Goal: Task Accomplishment & Management: Manage account settings

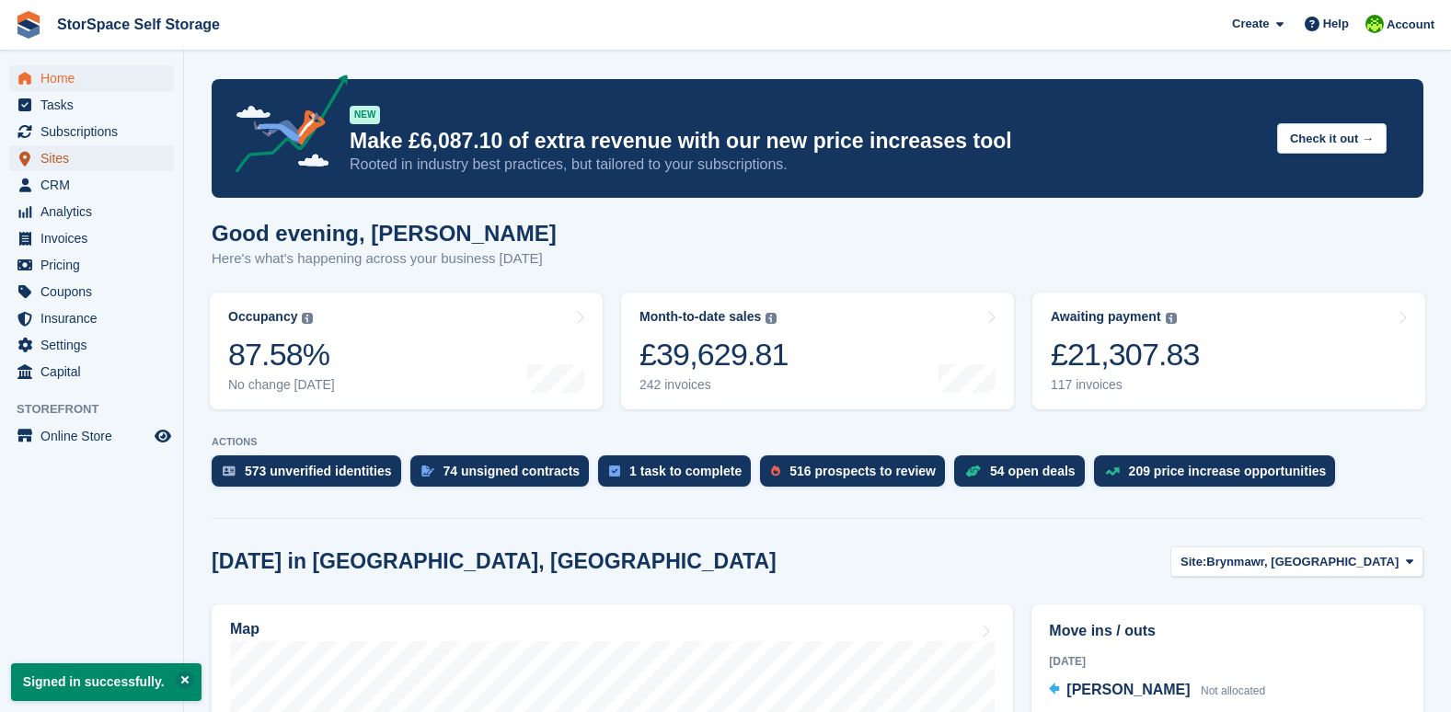
click at [86, 156] on span "Sites" at bounding box center [95, 158] width 110 height 26
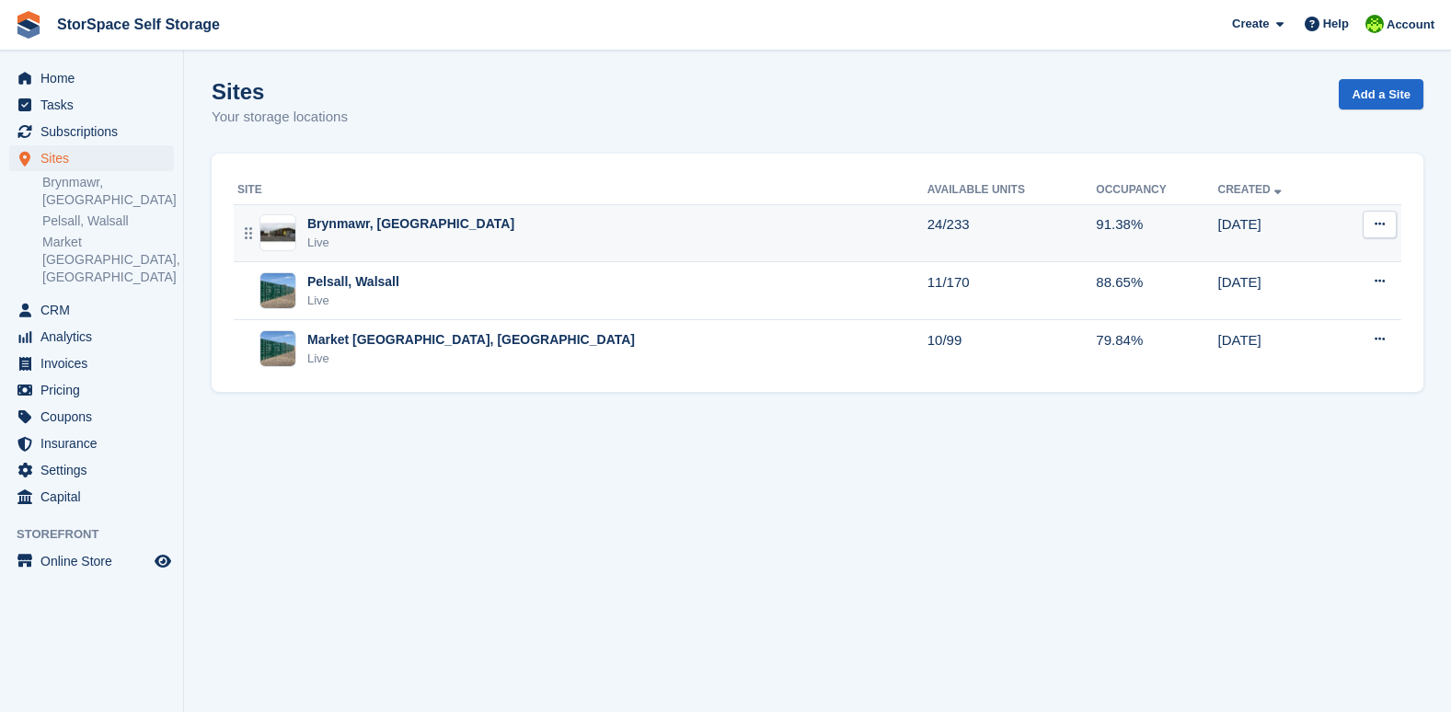
click at [391, 243] on div "Live" at bounding box center [410, 243] width 207 height 18
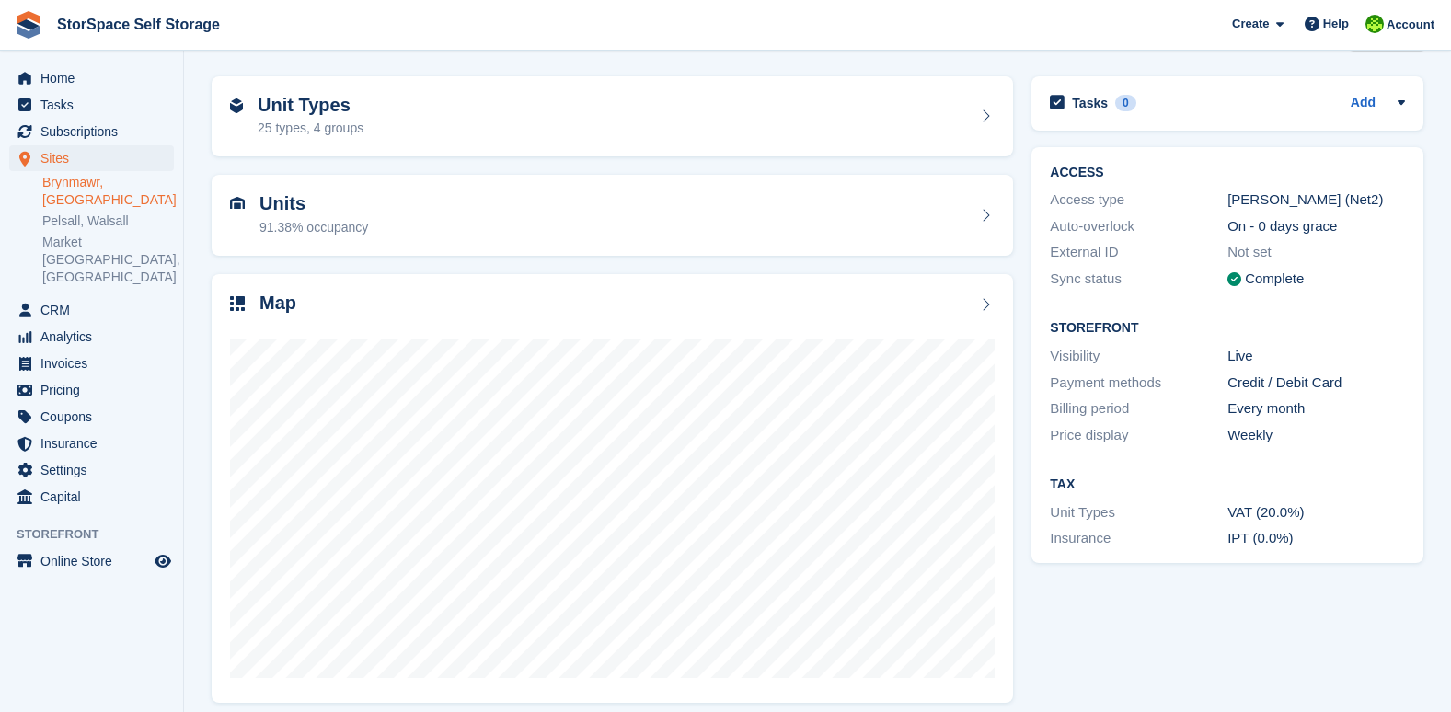
scroll to position [73, 0]
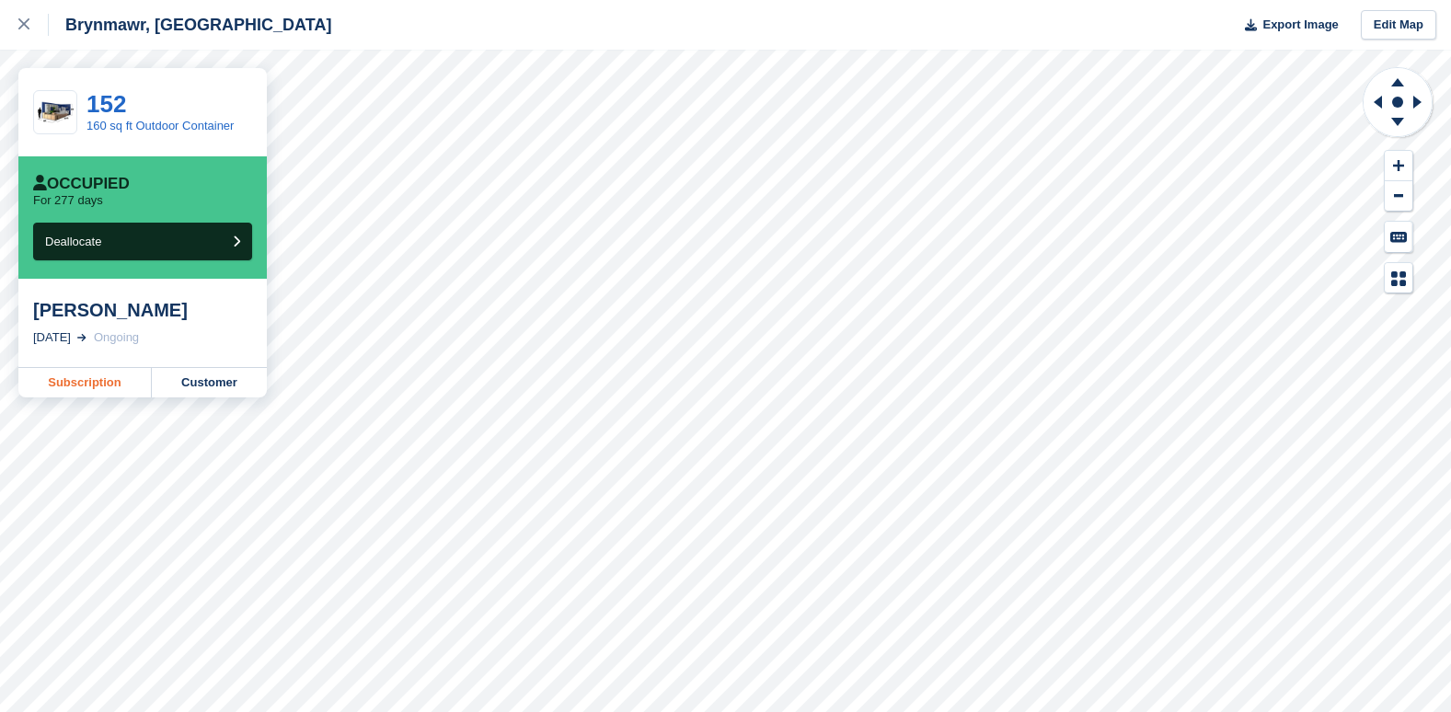
click at [110, 397] on link "Subscription" at bounding box center [84, 382] width 133 height 29
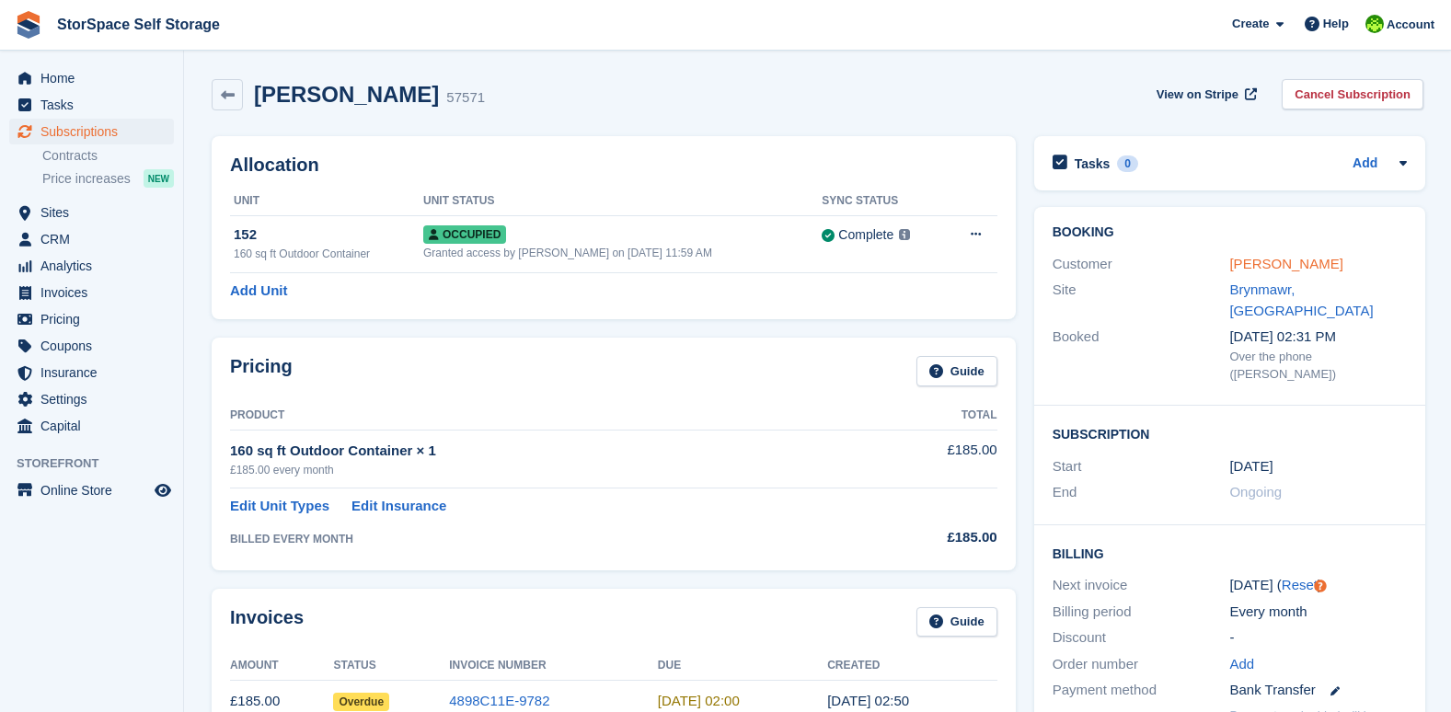
click at [1251, 259] on link "Josh Richards" at bounding box center [1285, 264] width 113 height 16
click at [59, 208] on span "Sites" at bounding box center [95, 213] width 110 height 26
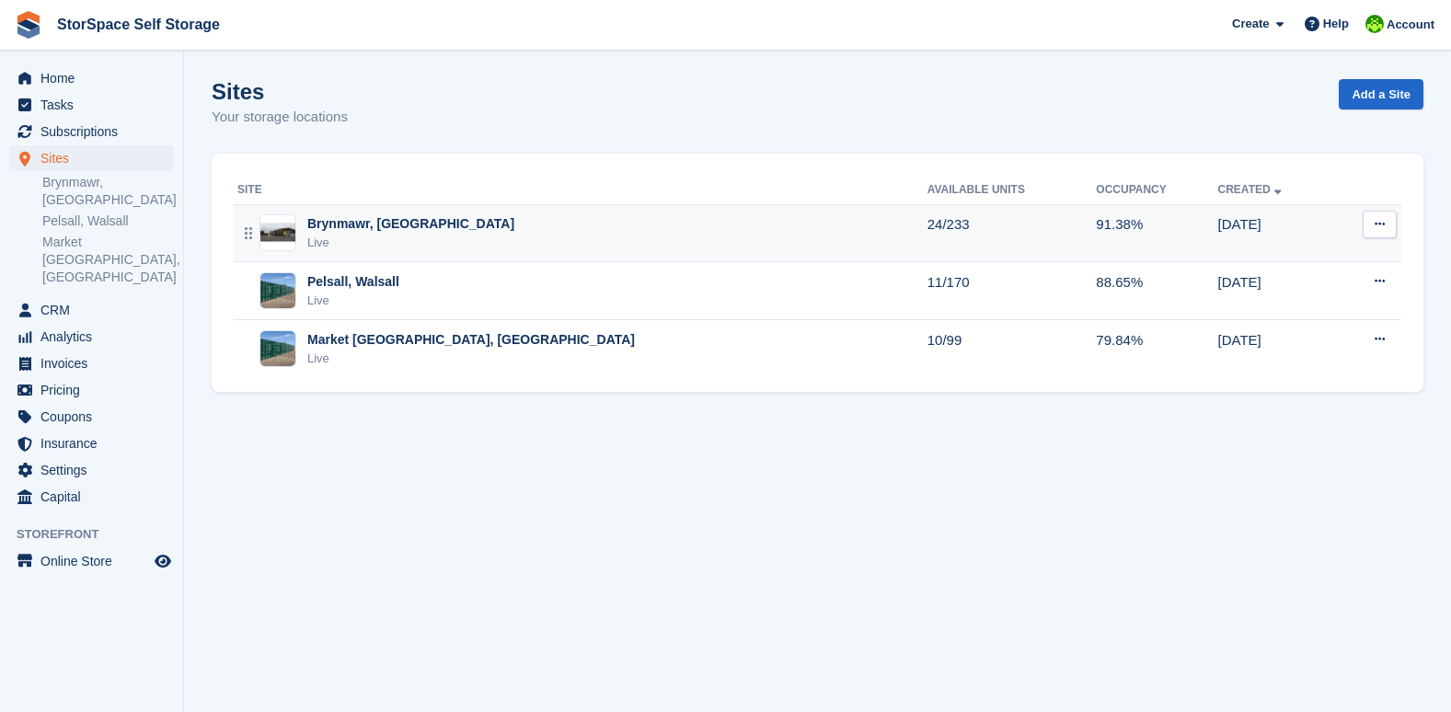
click at [313, 229] on div "Brynmawr, [GEOGRAPHIC_DATA]" at bounding box center [410, 223] width 207 height 19
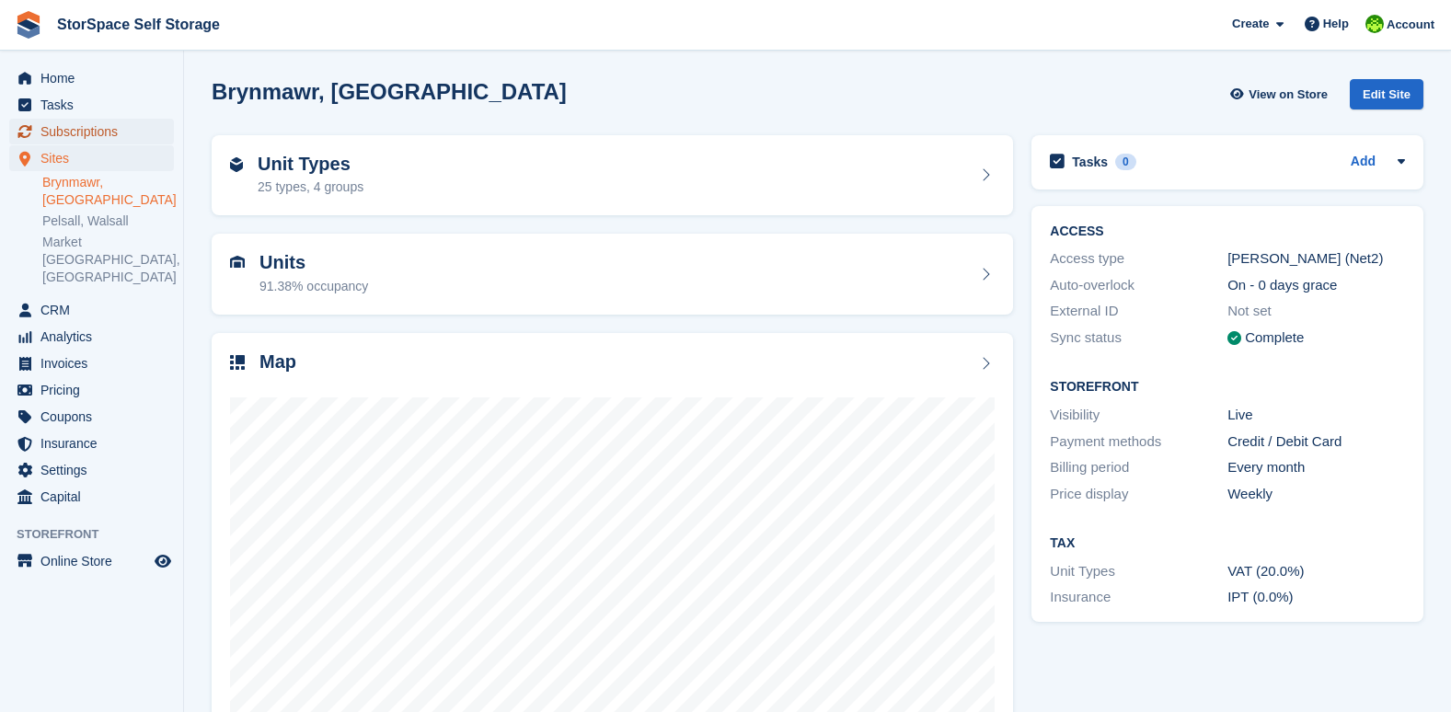
click at [98, 128] on span "Subscriptions" at bounding box center [95, 132] width 110 height 26
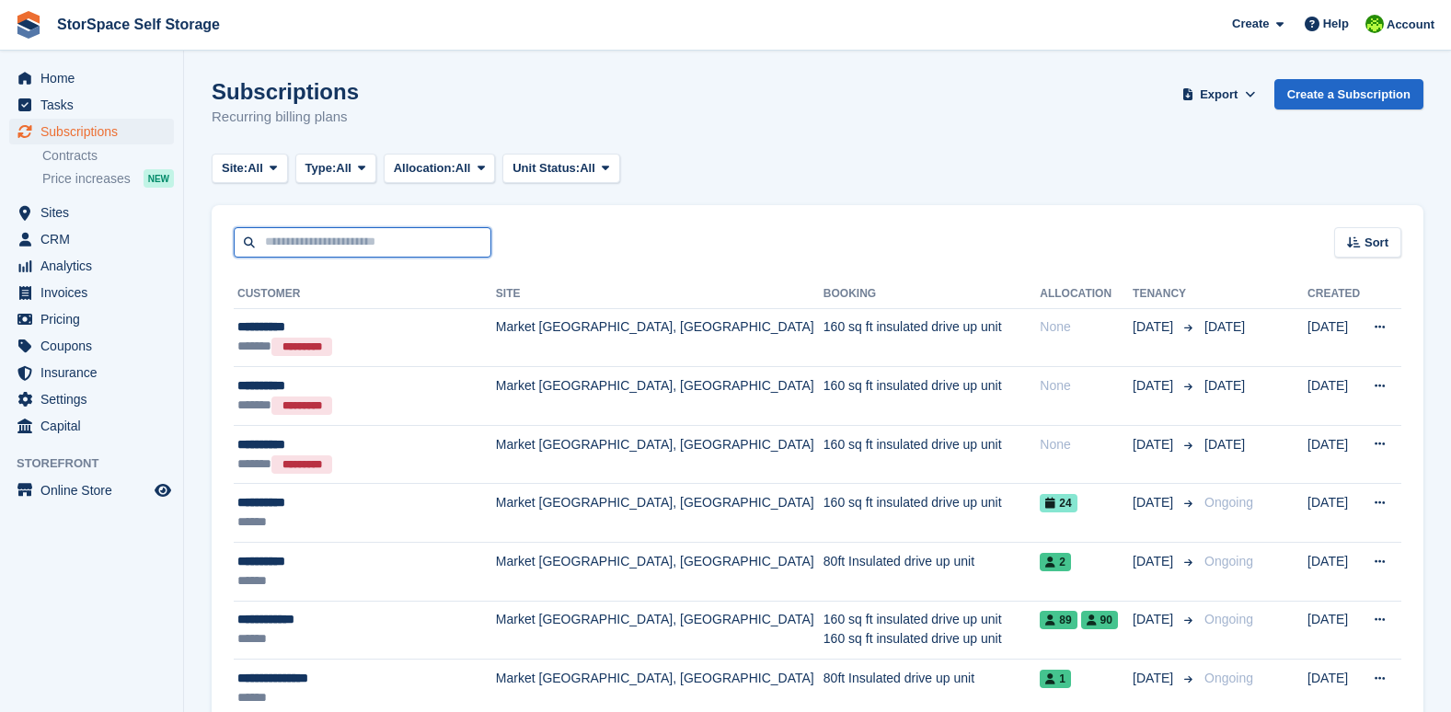
click at [305, 248] on input "text" at bounding box center [363, 242] width 258 height 30
type input "****"
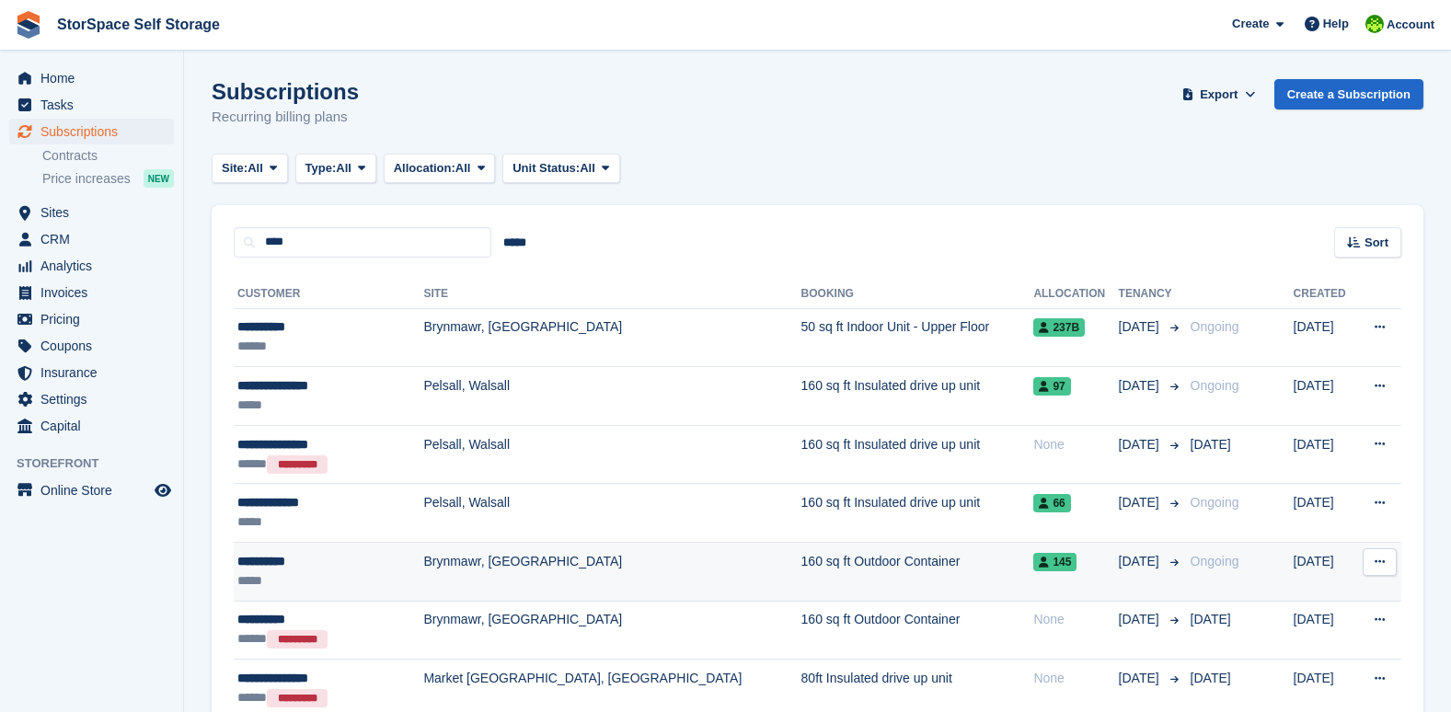
click at [329, 565] on div "**********" at bounding box center [315, 561] width 156 height 19
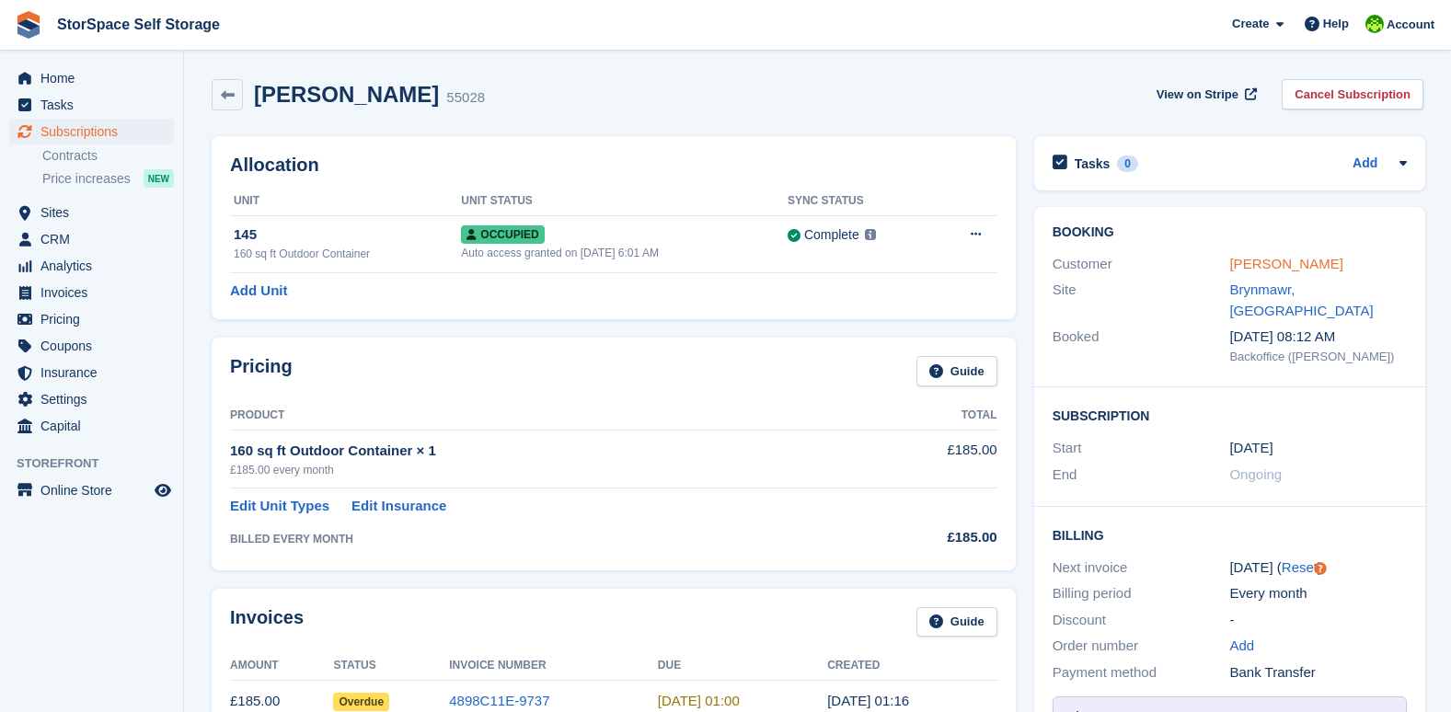
click at [1251, 259] on link "[PERSON_NAME]" at bounding box center [1285, 264] width 113 height 16
